Goal: Task Accomplishment & Management: Use online tool/utility

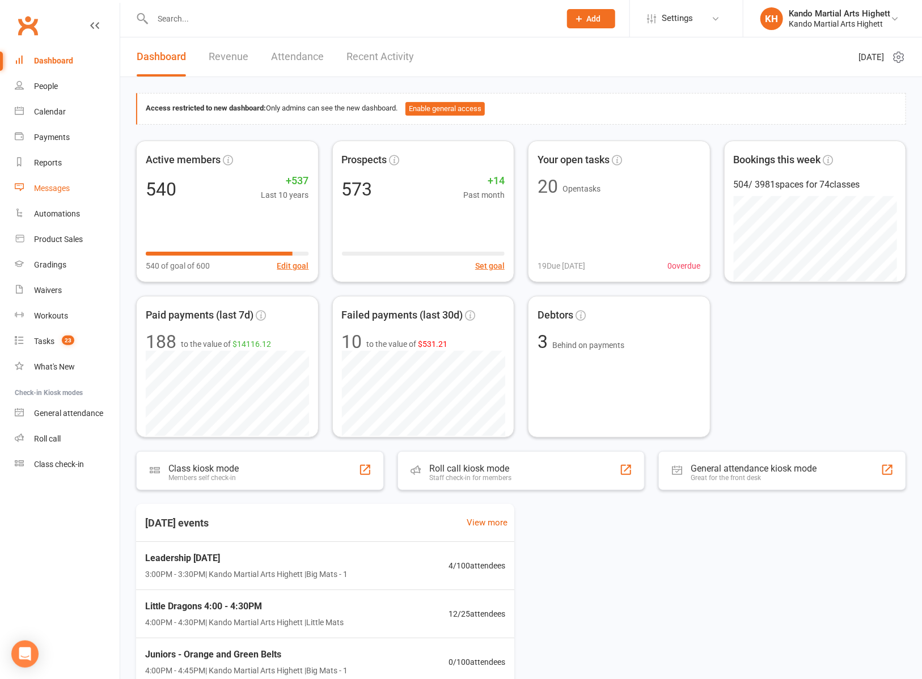
click at [48, 196] on link "Messages" at bounding box center [67, 189] width 105 height 26
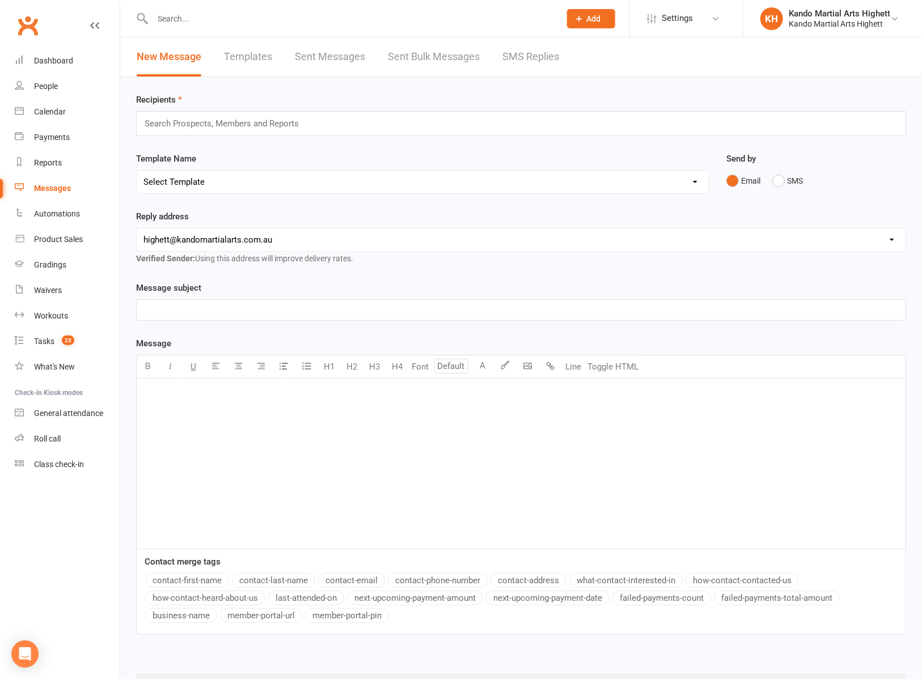
click at [238, 451] on div "﻿" at bounding box center [521, 464] width 769 height 170
click at [603, 367] on button "Toggle HTML" at bounding box center [613, 366] width 57 height 23
click at [528, 435] on textarea at bounding box center [521, 464] width 770 height 170
paste textarea "<!doctype html> <html lang="en"> <head> <meta charset="utf-8"> <meta name="view…"
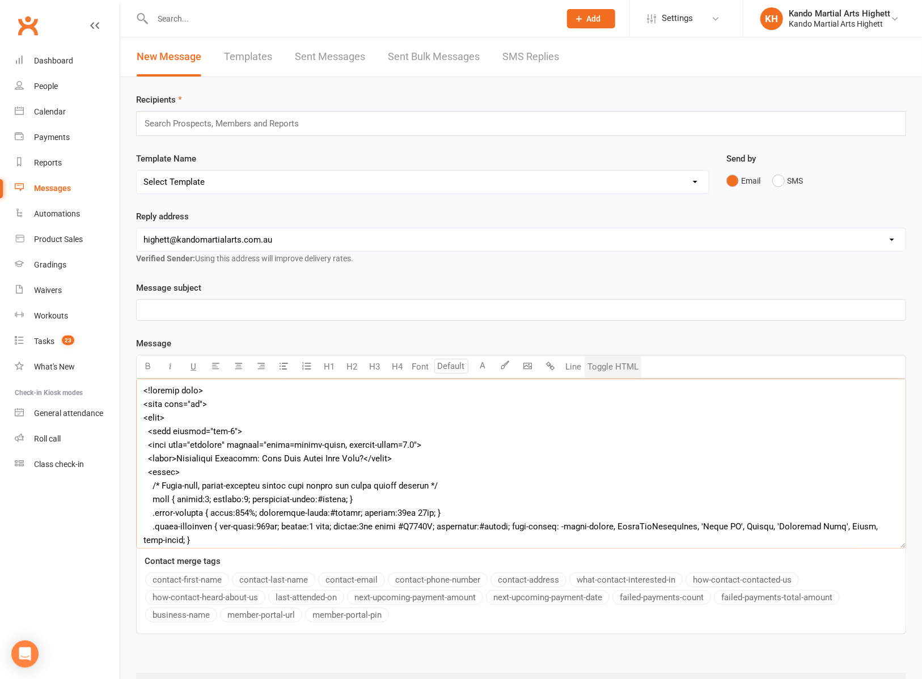
scroll to position [991, 0]
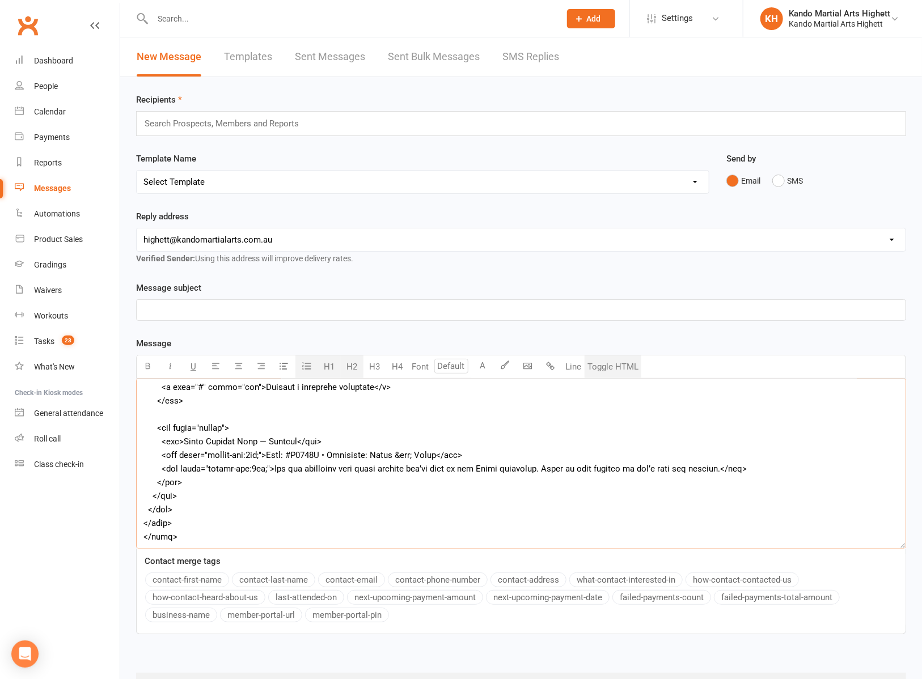
type textarea "<!doctype html> <html lang="en"> <head> <meta charset="utf-8"> <meta name="view…"
click at [598, 370] on button "Toggle HTML" at bounding box center [613, 366] width 57 height 23
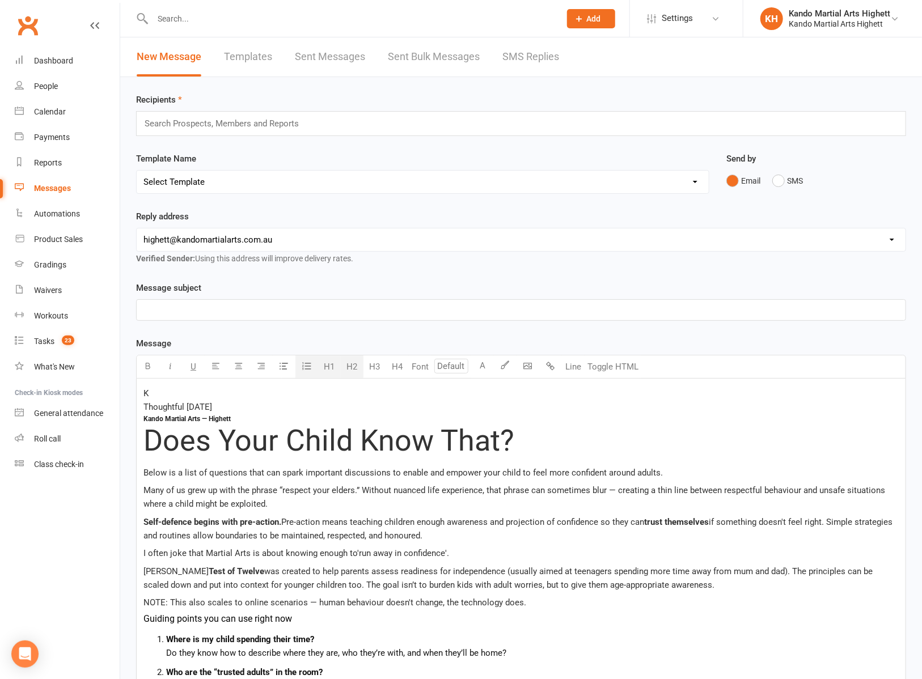
type input "12"
drag, startPoint x: 234, startPoint y: 416, endPoint x: 138, endPoint y: 384, distance: 101.1
click at [138, 384] on div "K Thoughtful [DATE] Kando Martial Arts — Highett Does Your Child Know That? Bel…" at bounding box center [521, 649] width 769 height 541
type input "12"
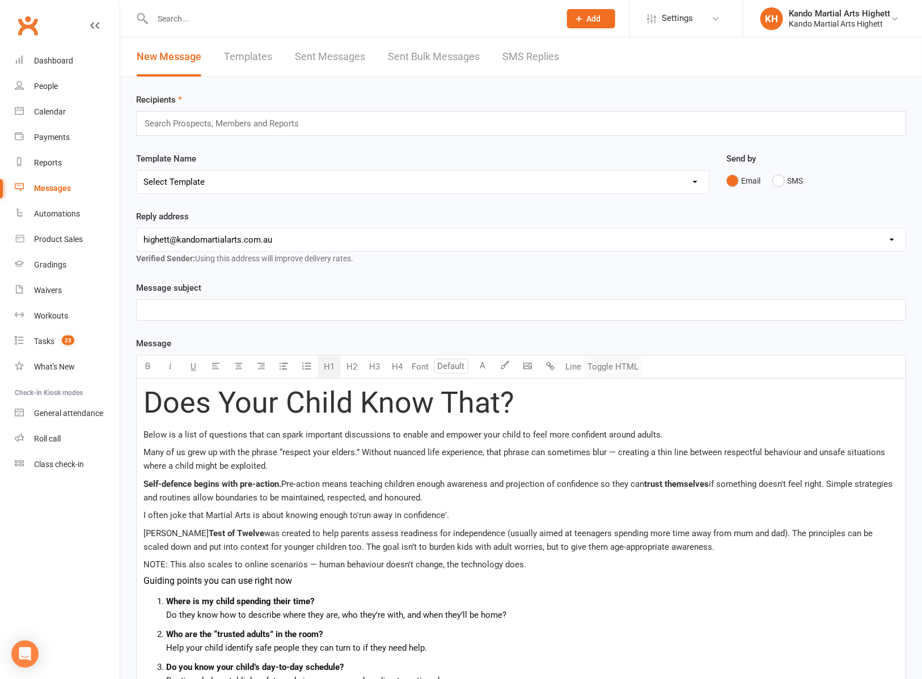
click at [624, 358] on button "Toggle HTML" at bounding box center [613, 366] width 57 height 23
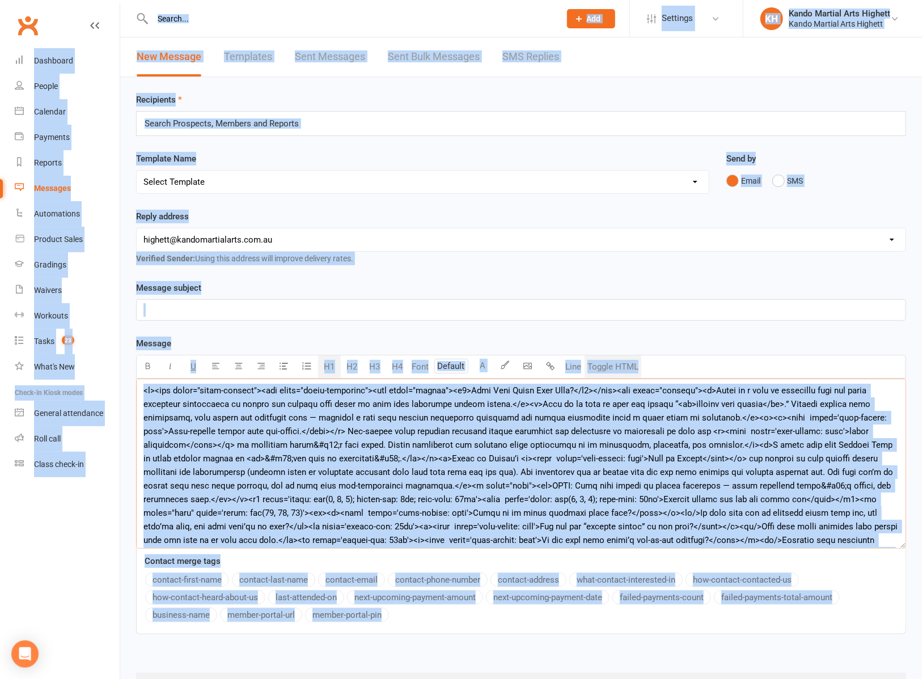
click at [536, 497] on textarea at bounding box center [521, 464] width 770 height 170
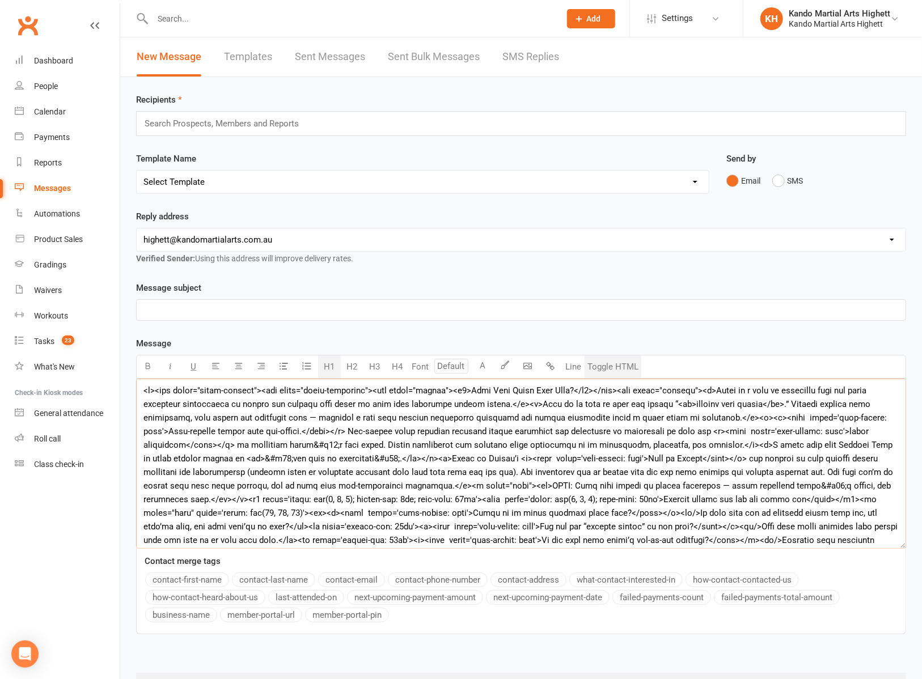
click at [555, 460] on textarea at bounding box center [521, 464] width 770 height 170
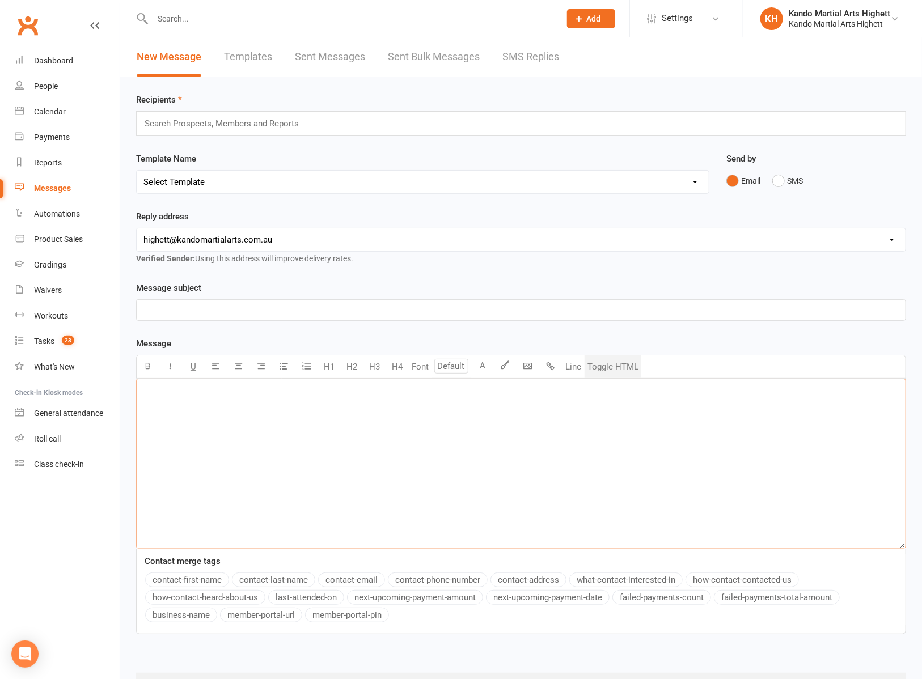
paste textarea "<!doctype html> <html lang="en"> <head> <meta charset="utf-8"> <meta name="view…"
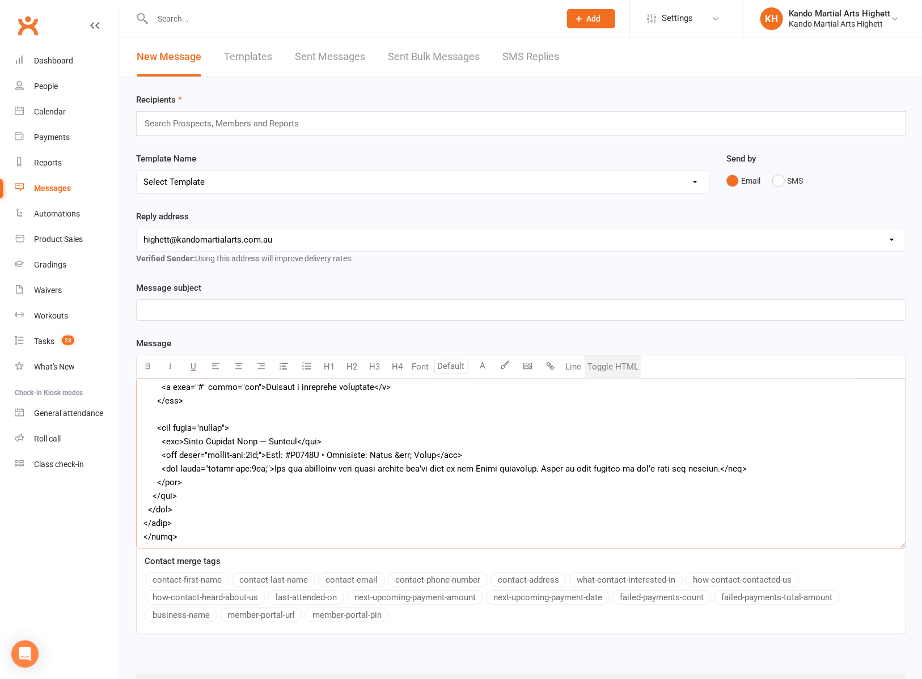
type textarea "<!doctype html> <html lang="en"> <head> <meta charset="utf-8"> <meta name="view…"
click at [606, 371] on button "Toggle HTML" at bounding box center [613, 366] width 57 height 23
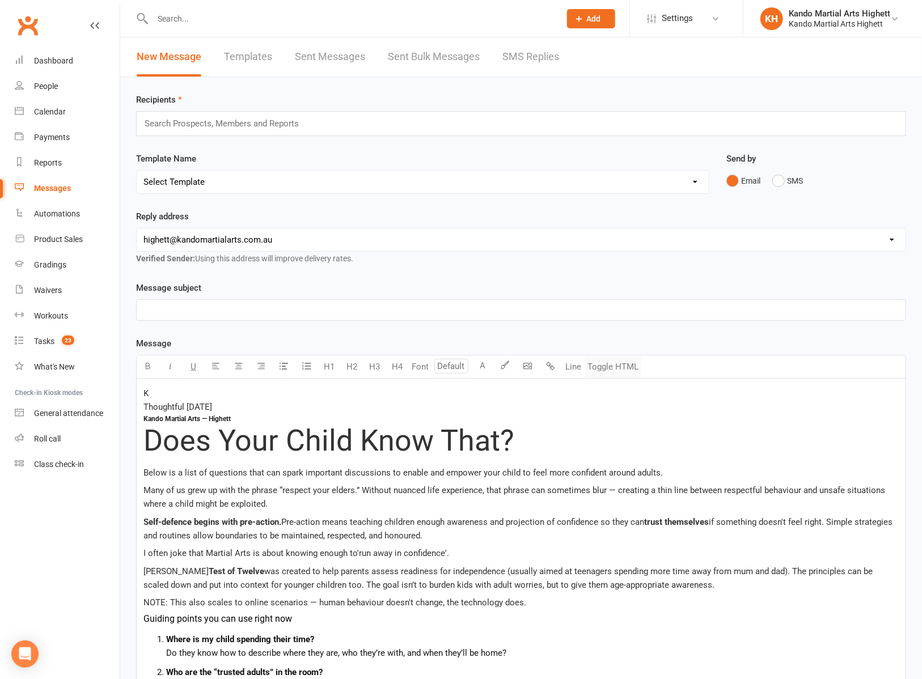
click at [606, 371] on button "Toggle HTML" at bounding box center [613, 366] width 57 height 23
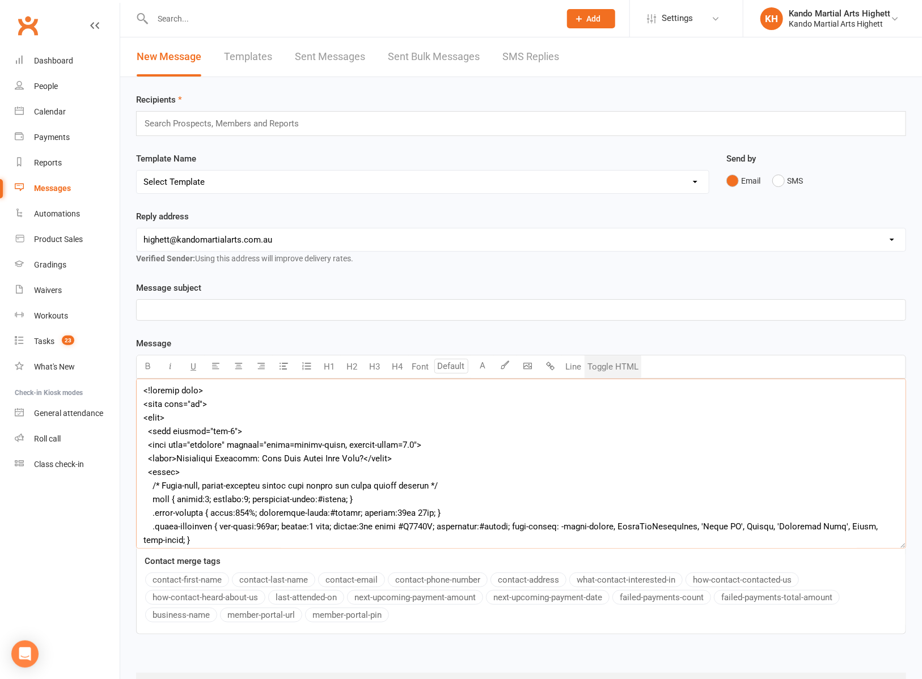
click at [533, 495] on textarea at bounding box center [521, 464] width 770 height 170
